Goal: Task Accomplishment & Management: Use online tool/utility

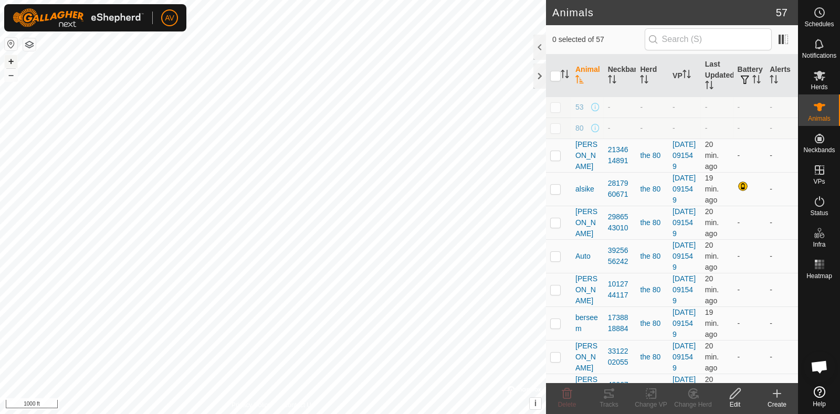
click at [15, 56] on button "+" at bounding box center [11, 61] width 13 height 13
click at [9, 62] on button "+" at bounding box center [11, 61] width 13 height 13
click at [12, 77] on button "–" at bounding box center [11, 75] width 13 height 13
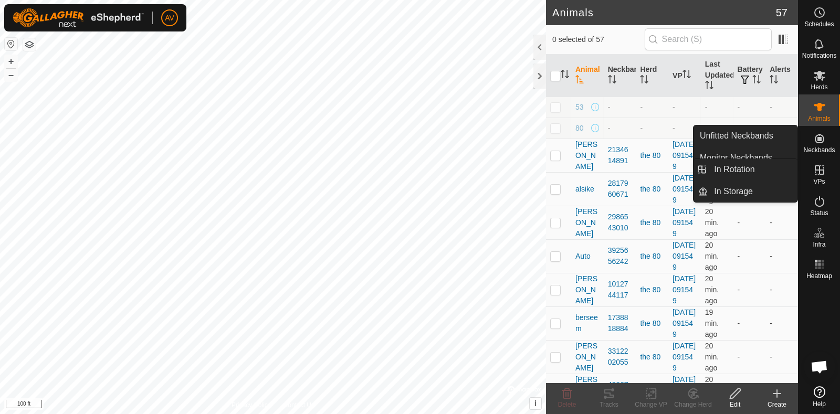
click at [818, 177] on es-virtualpaddocks-svg-icon at bounding box center [819, 170] width 19 height 17
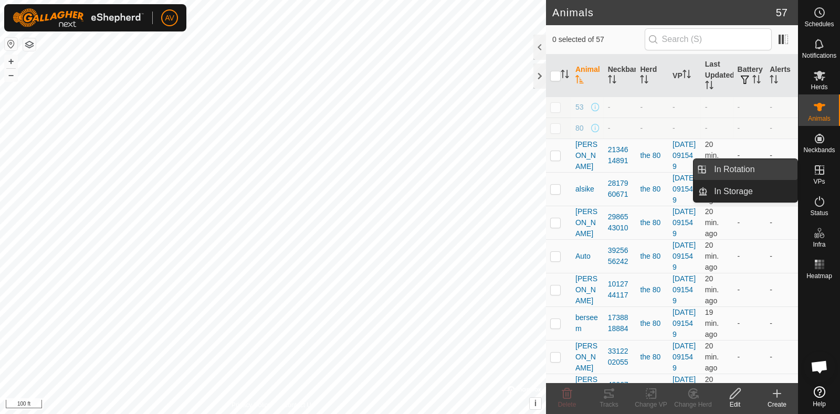
click at [737, 173] on link "In Rotation" at bounding box center [752, 169] width 90 height 21
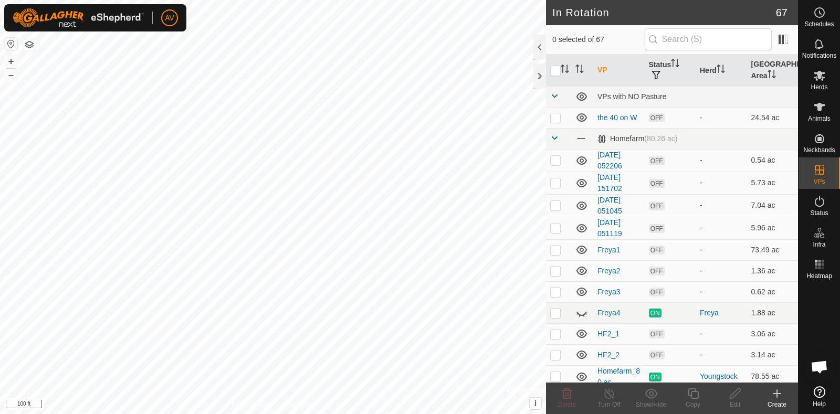
click at [778, 395] on icon at bounding box center [776, 393] width 13 height 13
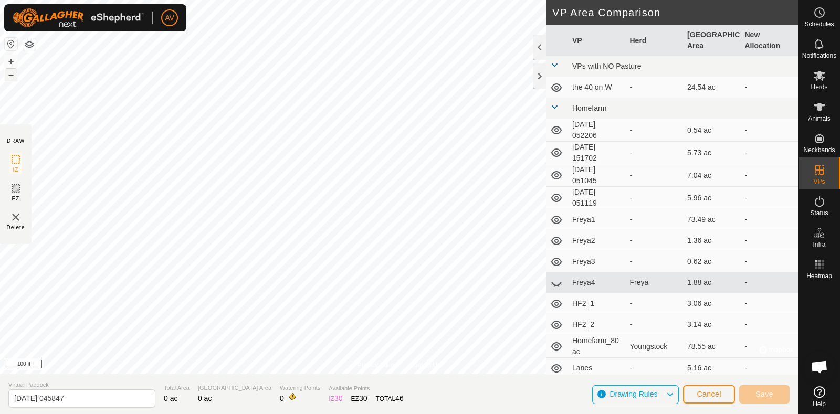
click at [10, 75] on button "–" at bounding box center [11, 75] width 13 height 13
click at [10, 60] on button "+" at bounding box center [11, 61] width 13 height 13
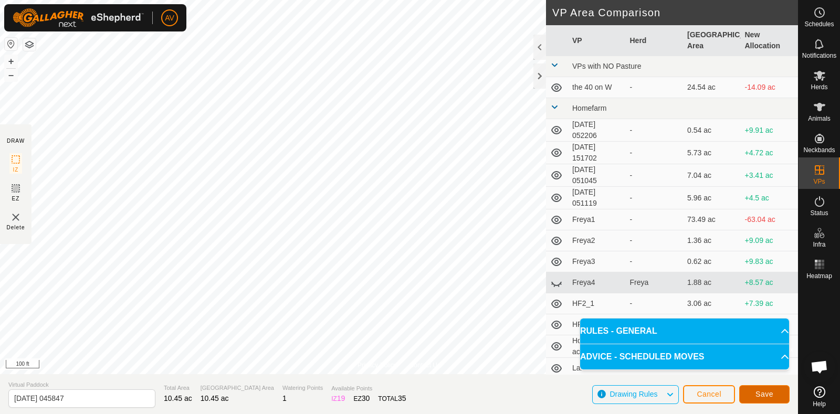
click at [770, 397] on span "Save" at bounding box center [764, 394] width 18 height 8
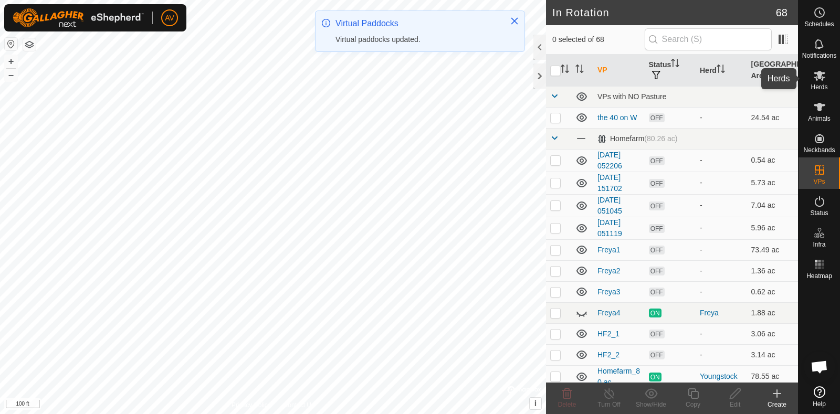
click at [821, 72] on icon at bounding box center [819, 76] width 12 height 10
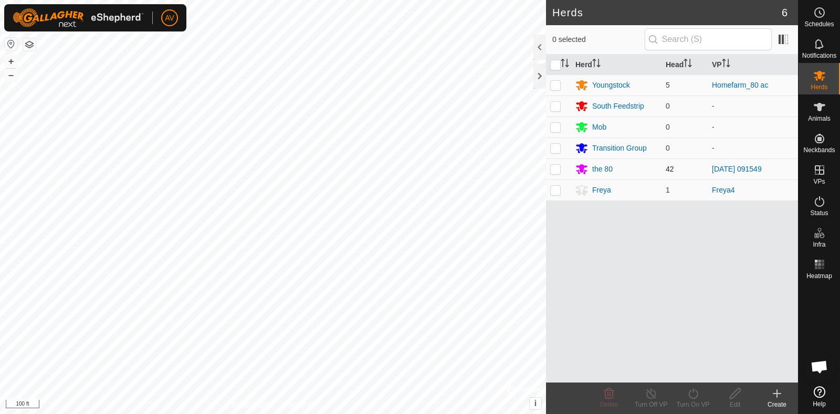
click at [555, 166] on p-checkbox at bounding box center [555, 169] width 10 height 8
checkbox input "true"
click at [695, 389] on icon at bounding box center [692, 393] width 13 height 13
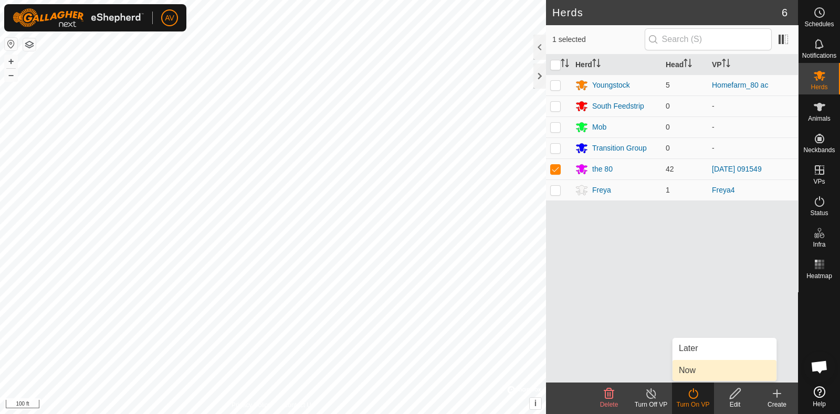
click at [694, 368] on link "Now" at bounding box center [724, 370] width 104 height 21
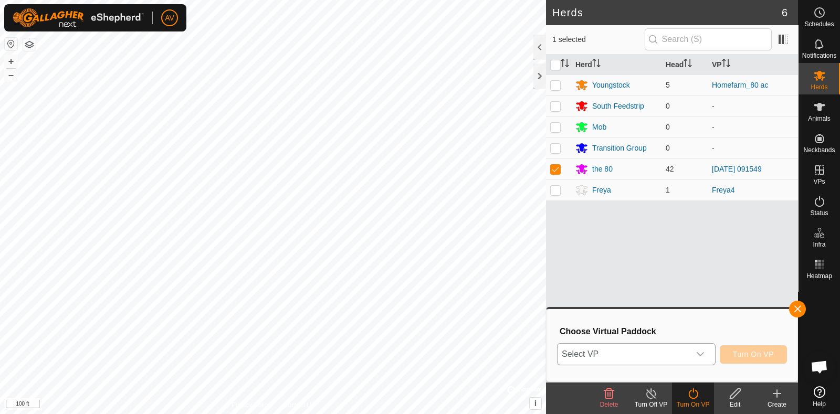
click at [703, 345] on div "dropdown trigger" at bounding box center [699, 354] width 21 height 21
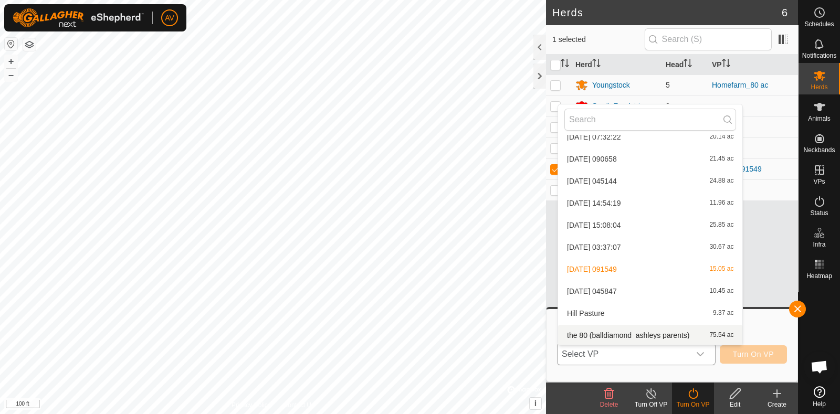
scroll to position [1359, 0]
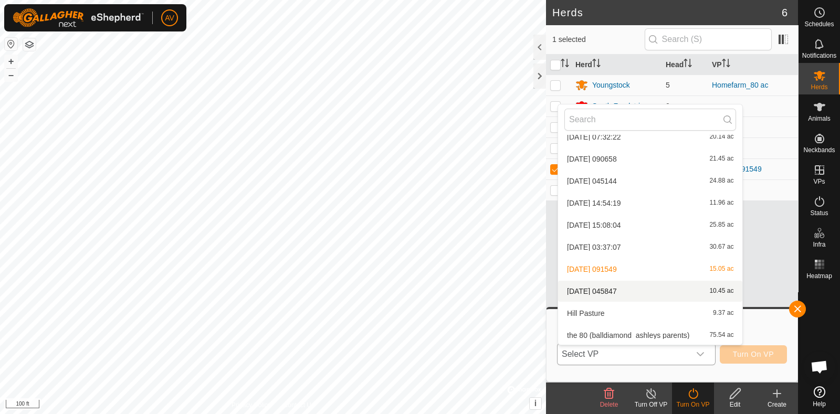
click at [624, 284] on li "[DATE] 045847 10.45 ac" at bounding box center [650, 291] width 184 height 21
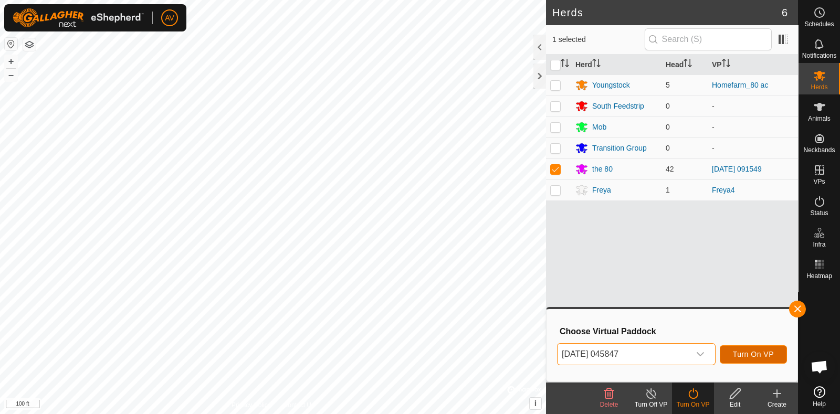
click at [753, 350] on span "Turn On VP" at bounding box center [753, 354] width 41 height 8
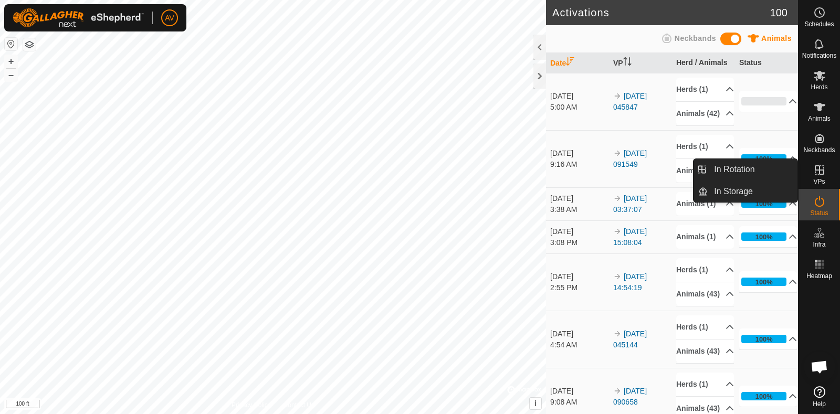
click at [828, 173] on es-virtualpaddocks-svg-icon at bounding box center [819, 170] width 19 height 17
click at [824, 179] on span "VPs" at bounding box center [819, 181] width 12 height 6
click at [778, 177] on link "In Rotation" at bounding box center [752, 169] width 90 height 21
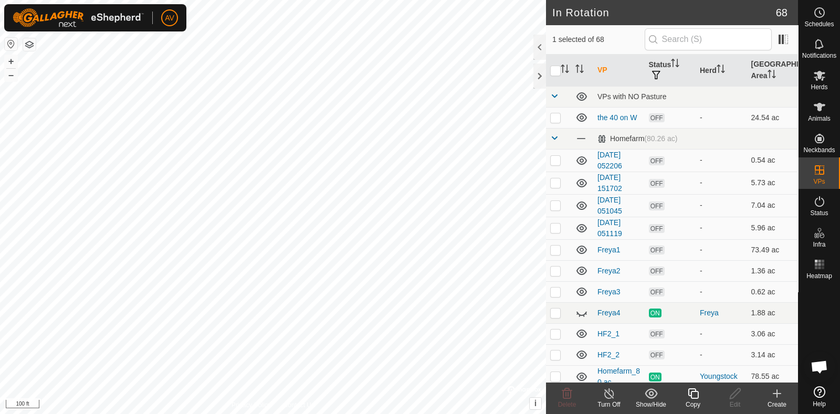
click at [774, 394] on icon at bounding box center [776, 394] width 7 height 0
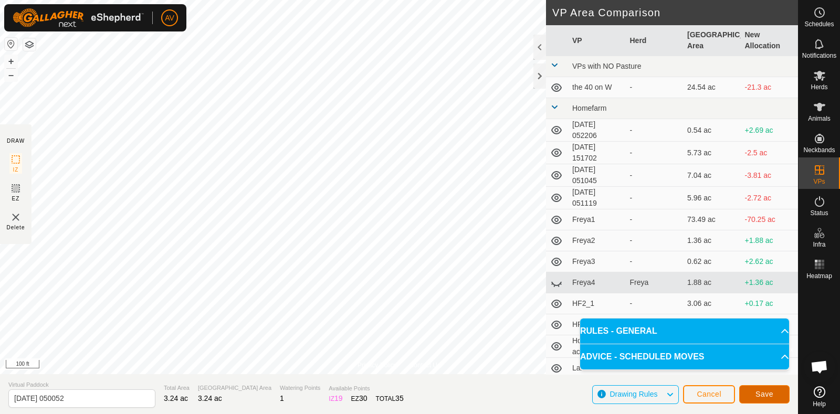
click at [759, 392] on span "Save" at bounding box center [764, 394] width 18 height 8
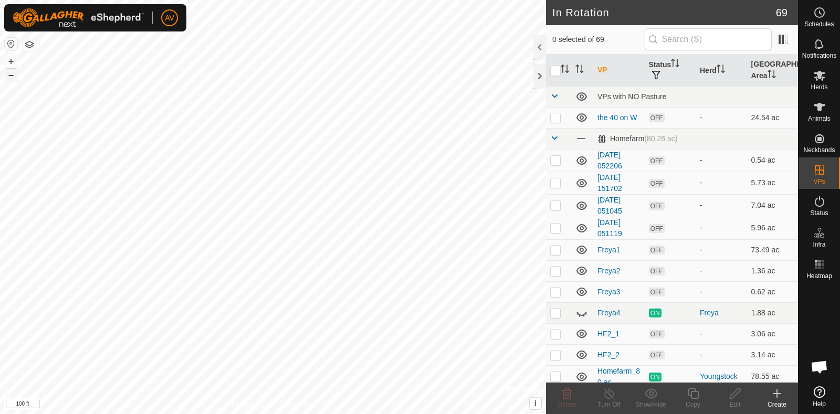
click at [8, 75] on button "–" at bounding box center [11, 75] width 13 height 13
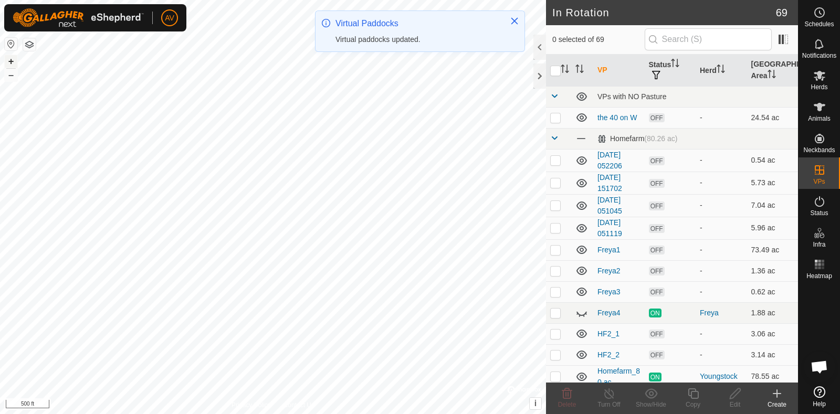
click at [9, 61] on button "+" at bounding box center [11, 61] width 13 height 13
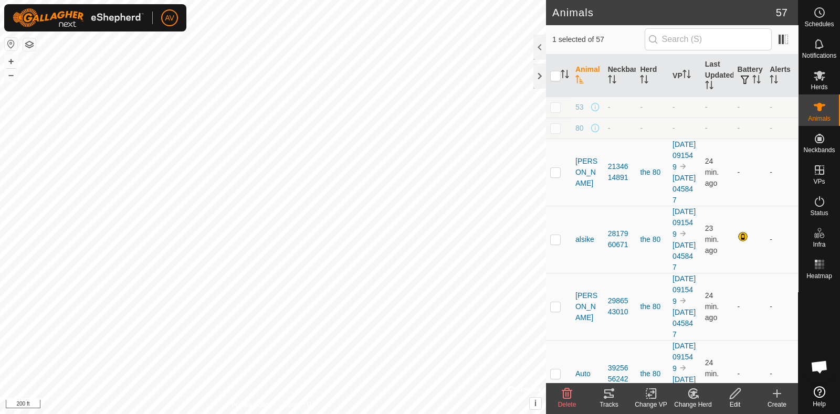
click at [606, 395] on icon at bounding box center [608, 393] width 13 height 13
